Goal: Book appointment/travel/reservation

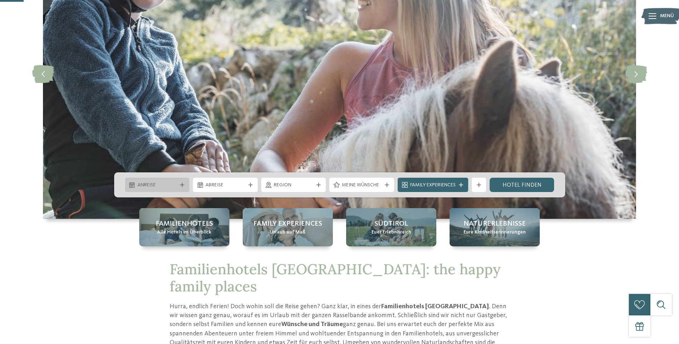
click at [187, 186] on div "Anreise" at bounding box center [157, 185] width 65 height 14
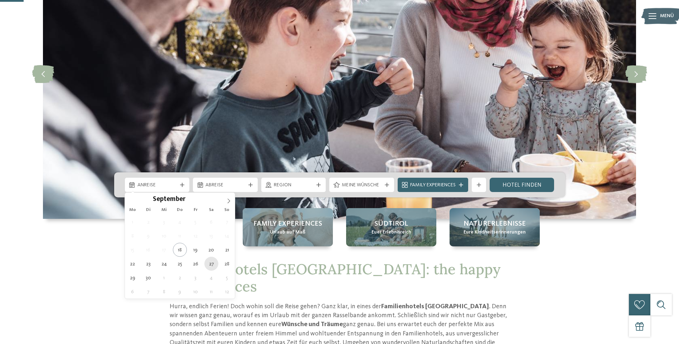
type div "[DATE]"
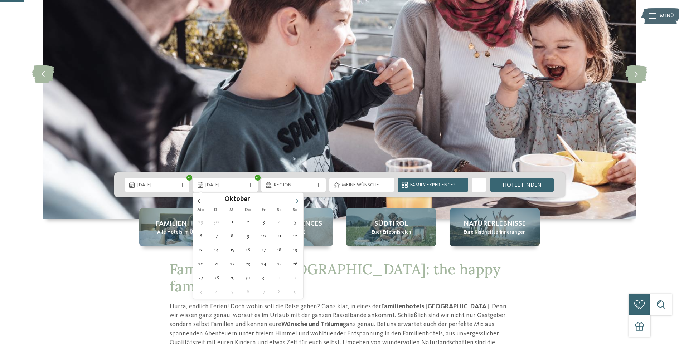
click at [294, 195] on span at bounding box center [297, 199] width 12 height 12
type div "01.10.2025"
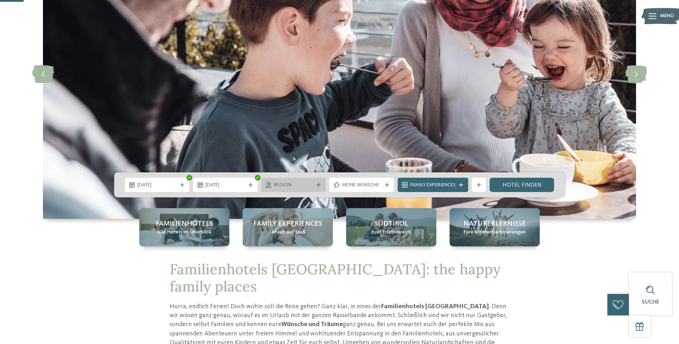
click at [303, 184] on span "Region" at bounding box center [294, 185] width 40 height 7
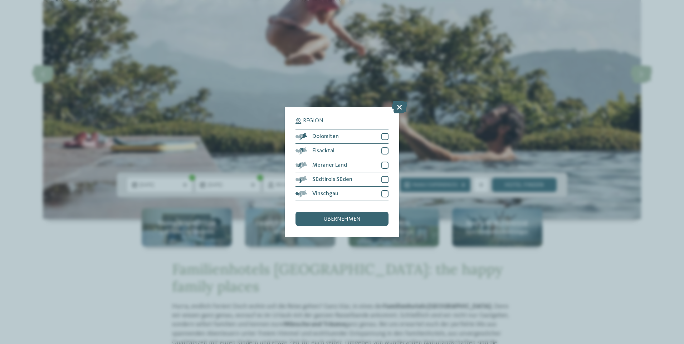
click at [389, 164] on div "Region Dolomiten Eisacktal" at bounding box center [342, 172] width 114 height 130
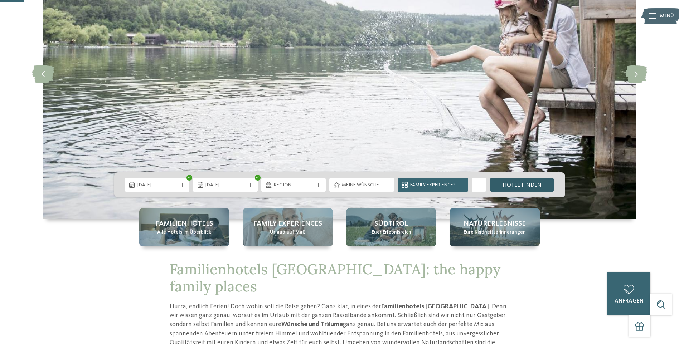
click at [502, 183] on link "Hotel finden" at bounding box center [521, 185] width 65 height 14
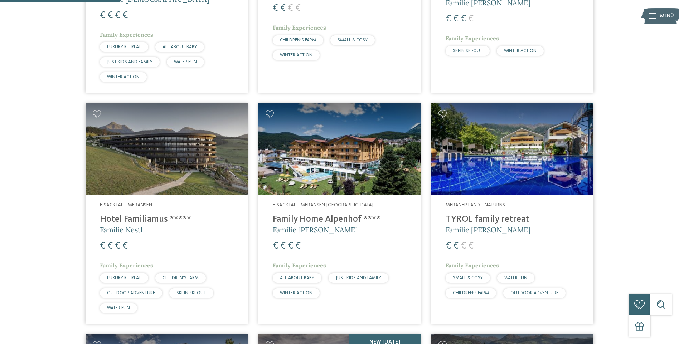
scroll to position [199, 0]
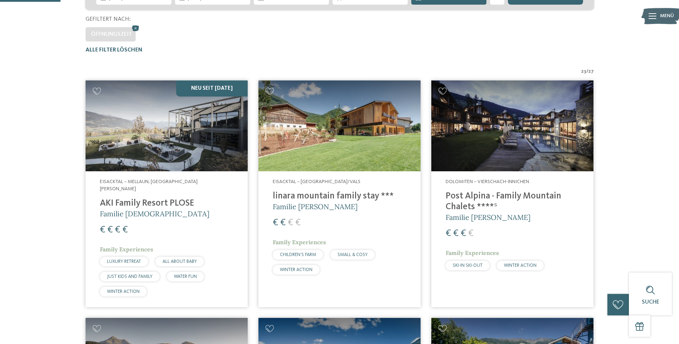
click at [165, 199] on h4 "AKI Family Resort PLOSE" at bounding box center [166, 203] width 133 height 11
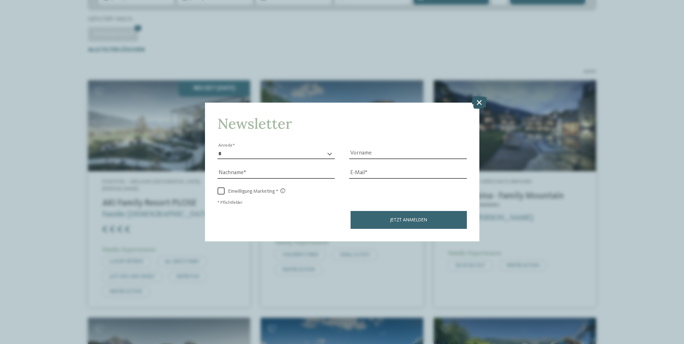
click at [476, 101] on icon at bounding box center [479, 102] width 15 height 13
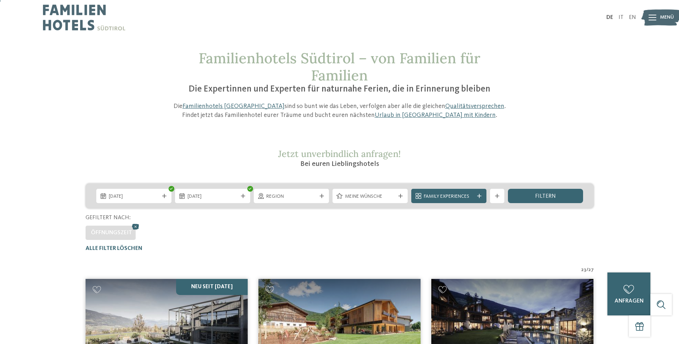
scroll to position [0, 0]
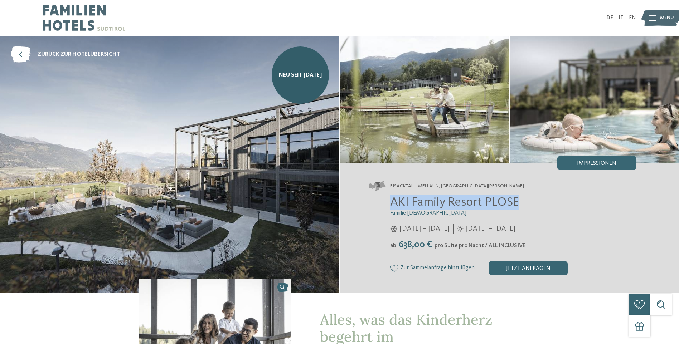
drag, startPoint x: 387, startPoint y: 202, endPoint x: 522, endPoint y: 204, distance: 134.5
click at [522, 204] on div "AKI Family Resort PLOSE Familie [PERSON_NAME] [DATE] – [DATE] [DATE] – [DATE]" at bounding box center [503, 235] width 268 height 81
click at [468, 199] on span "AKI Family Resort PLOSE" at bounding box center [454, 202] width 129 height 13
click at [525, 201] on h2 "AKI Family Resort PLOSE" at bounding box center [513, 202] width 246 height 15
click at [430, 208] on span "AKI Family Resort PLOSE" at bounding box center [454, 202] width 129 height 13
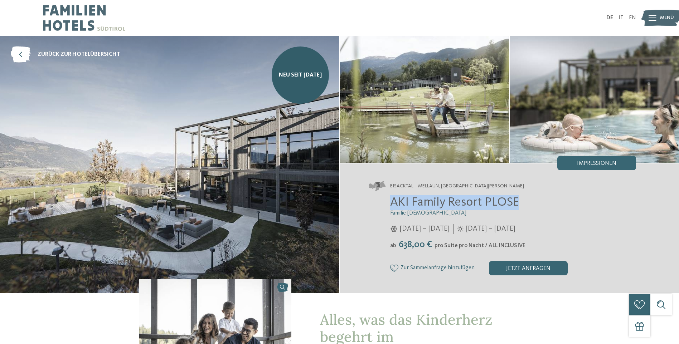
drag, startPoint x: 390, startPoint y: 201, endPoint x: 518, endPoint y: 203, distance: 128.1
click at [518, 203] on div "AKI Family Resort PLOSE Familie [PERSON_NAME] [DATE] – [DATE] [DATE] – [DATE]" at bounding box center [503, 235] width 268 height 81
copy span "AKI Family Resort PLOSE"
